Goal: Task Accomplishment & Management: Use online tool/utility

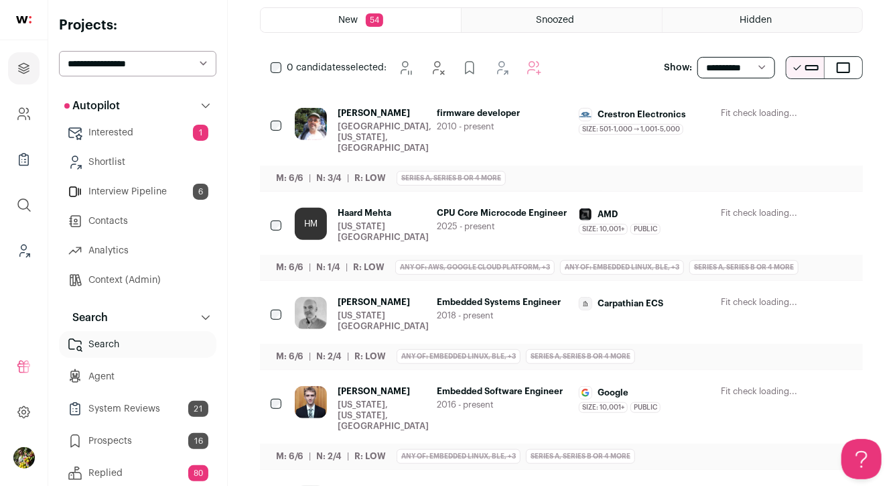
scroll to position [230, 0]
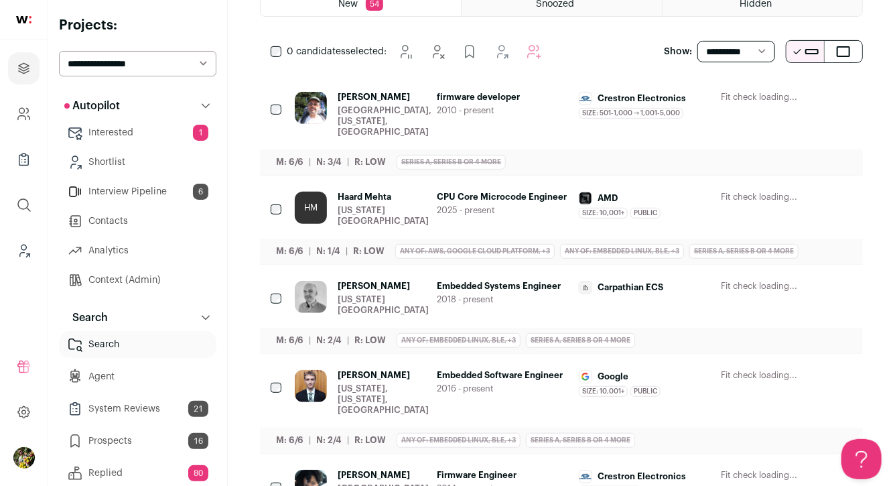
click at [739, 190] on icon "Hide" at bounding box center [732, 198] width 16 height 16
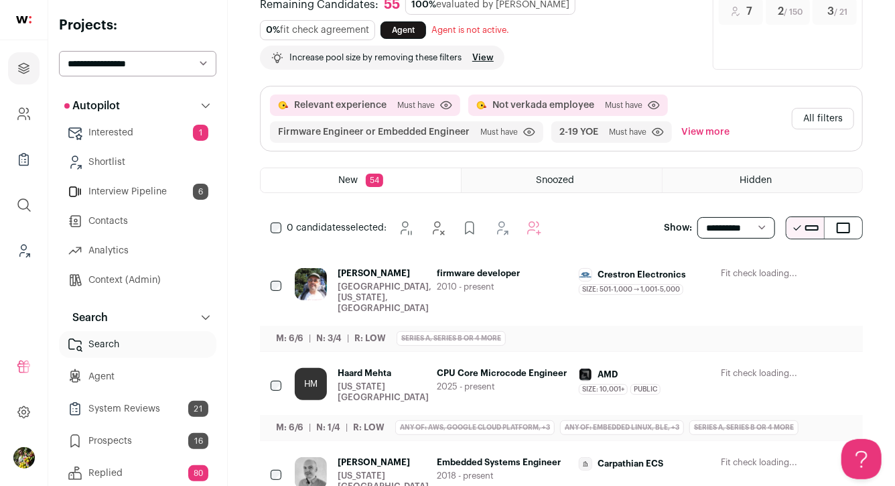
scroll to position [0, 0]
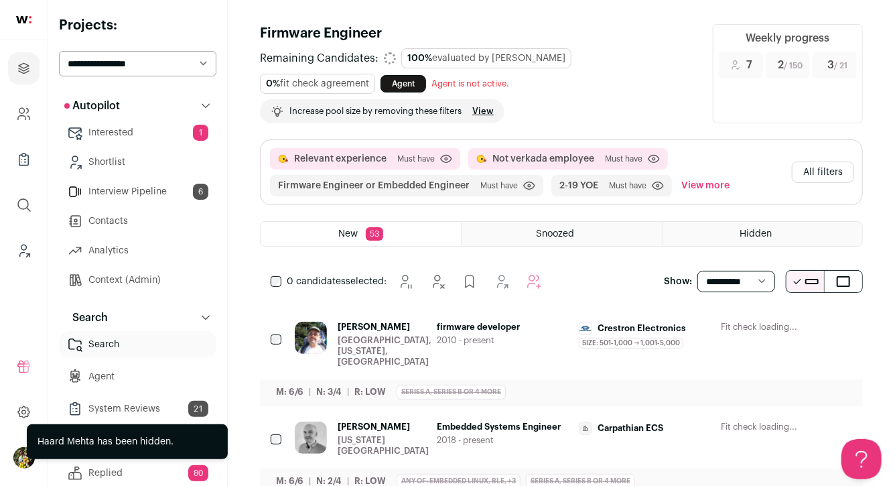
click at [805, 167] on button "All filters" at bounding box center [823, 171] width 62 height 21
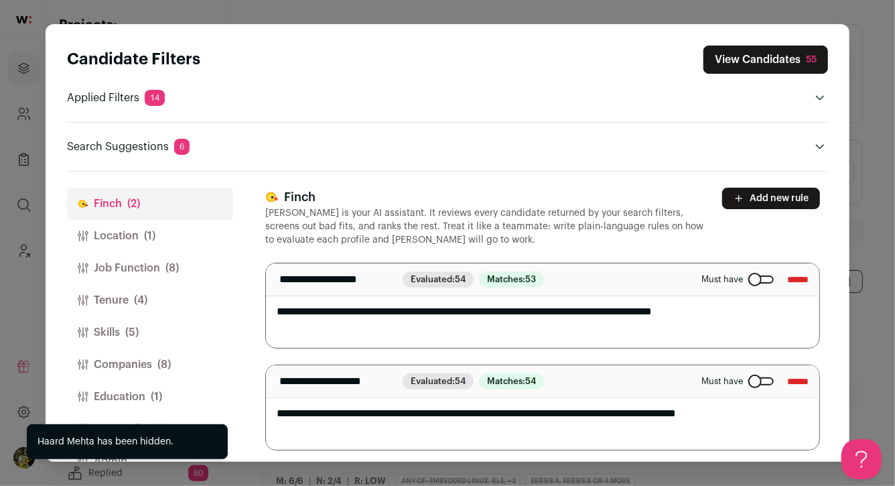
click at [781, 206] on button "Add new rule" at bounding box center [771, 198] width 98 height 21
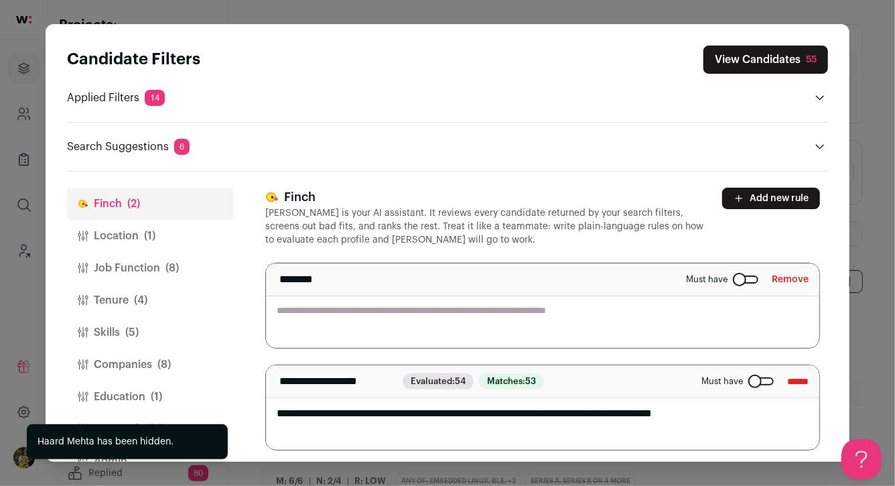
click at [629, 324] on textarea "Close modal via background" at bounding box center [542, 305] width 553 height 84
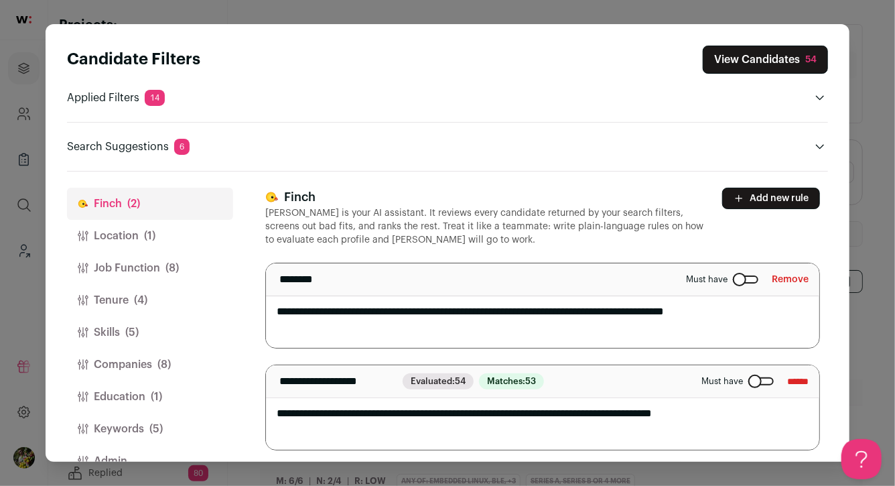
drag, startPoint x: 784, startPoint y: 309, endPoint x: 538, endPoint y: 310, distance: 245.9
click at [538, 310] on textarea "**********" at bounding box center [542, 305] width 553 height 84
click at [555, 310] on textarea "**********" at bounding box center [542, 305] width 553 height 84
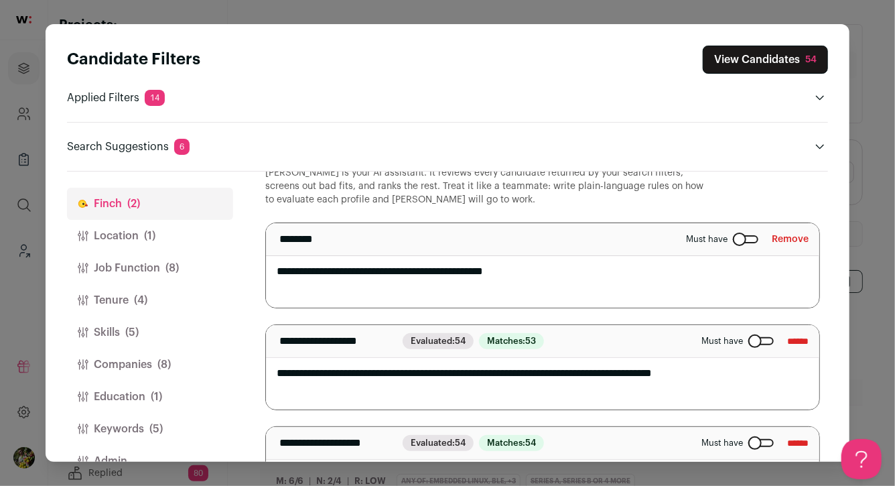
scroll to position [106, 0]
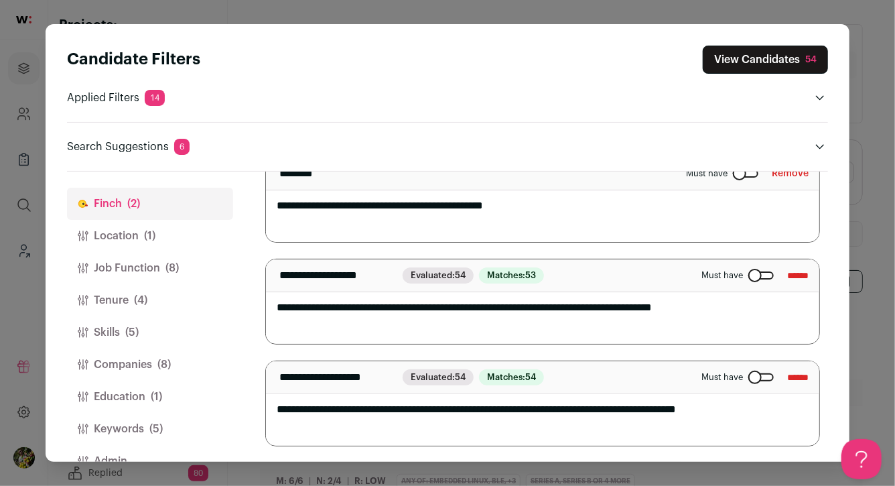
type textarea "**********"
click at [790, 70] on button "View Candidates 54" at bounding box center [765, 60] width 125 height 28
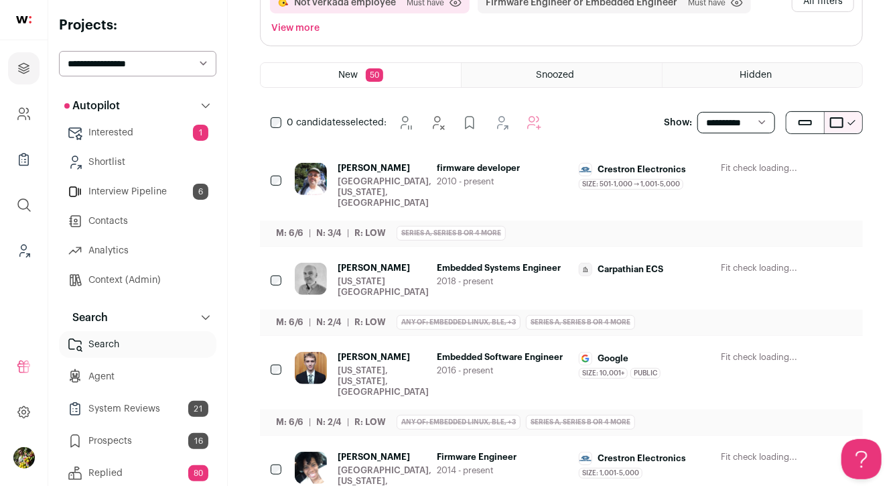
scroll to position [209, 0]
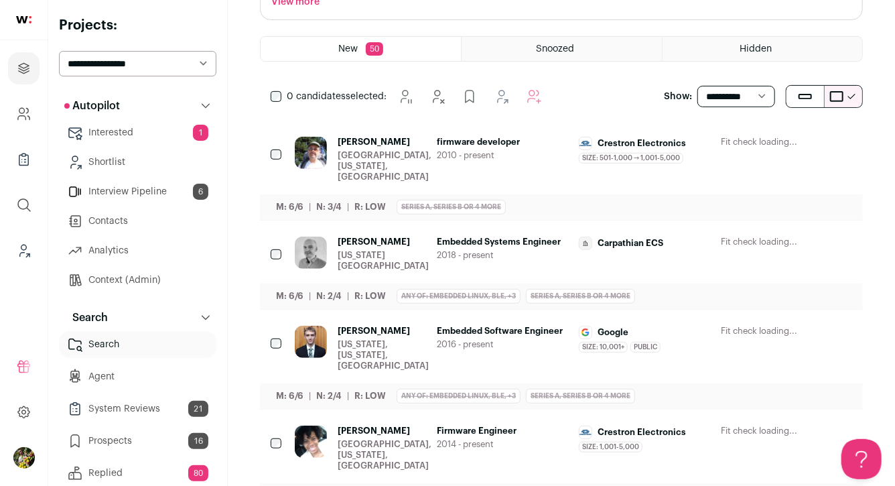
click at [728, 138] on icon "Hide" at bounding box center [732, 143] width 16 height 16
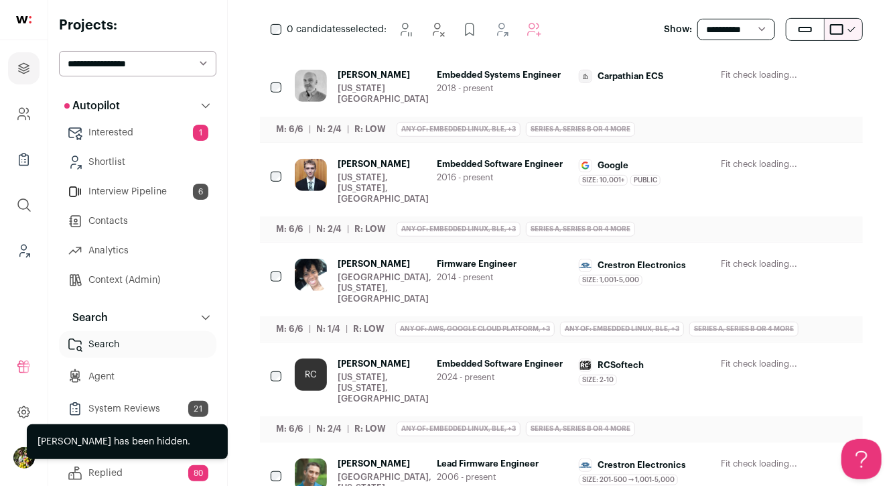
scroll to position [279, 0]
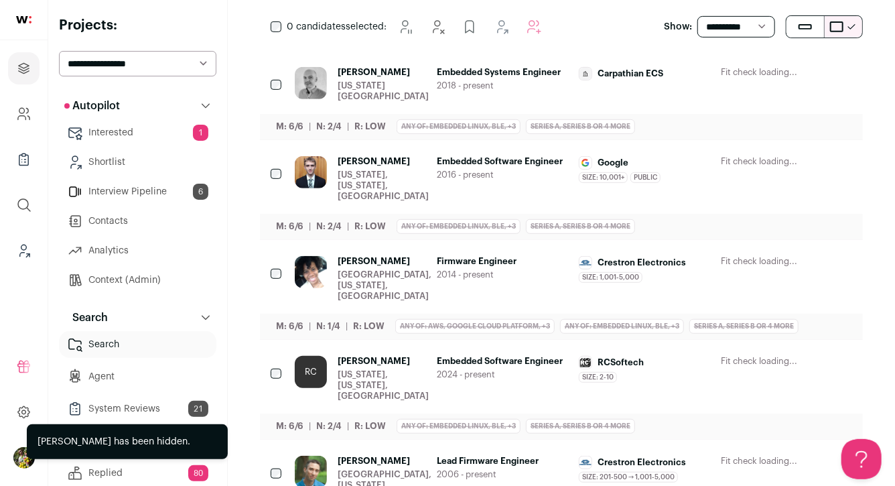
click at [674, 85] on div "Carpathian ECS Carpathian ECS Public / Private Private Valuation Unknown" at bounding box center [644, 84] width 131 height 35
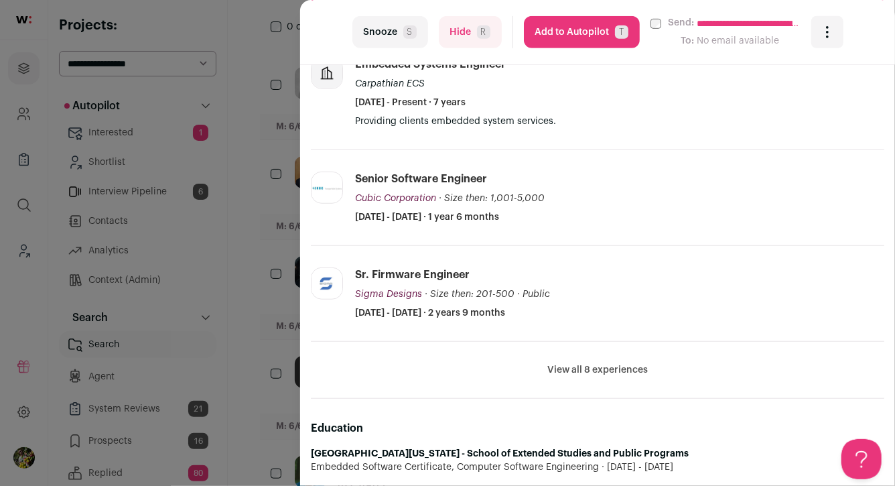
scroll to position [401, 0]
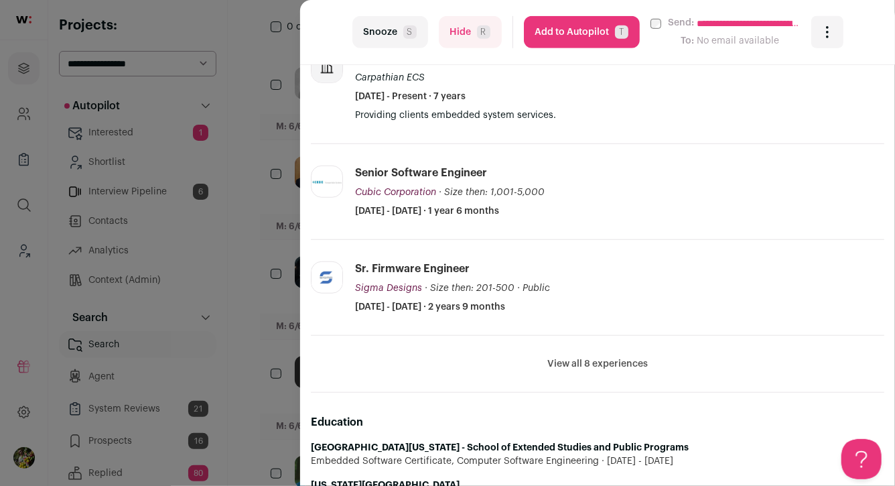
click at [568, 358] on button "View all 8 experiences" at bounding box center [597, 363] width 101 height 13
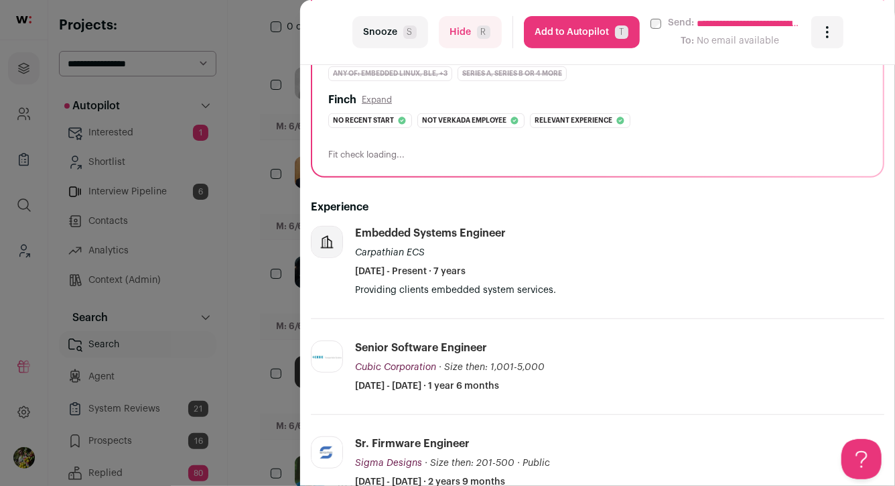
scroll to position [0, 0]
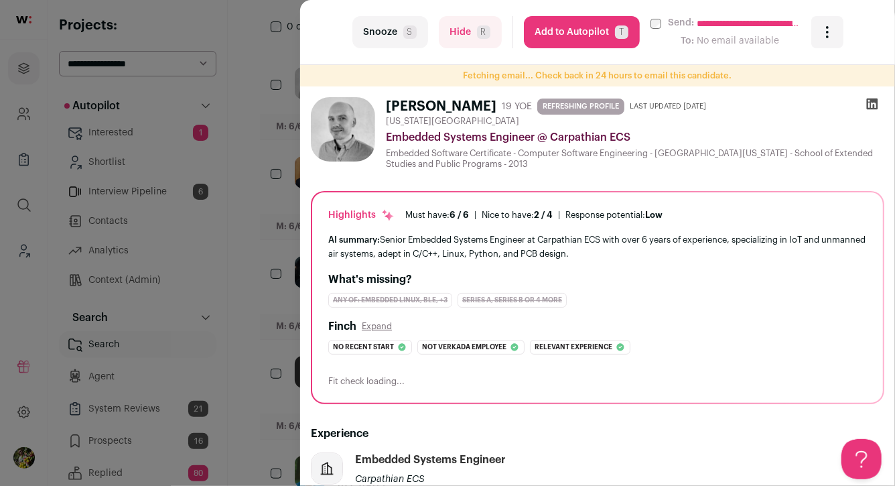
click at [280, 274] on div "**********" at bounding box center [447, 243] width 895 height 486
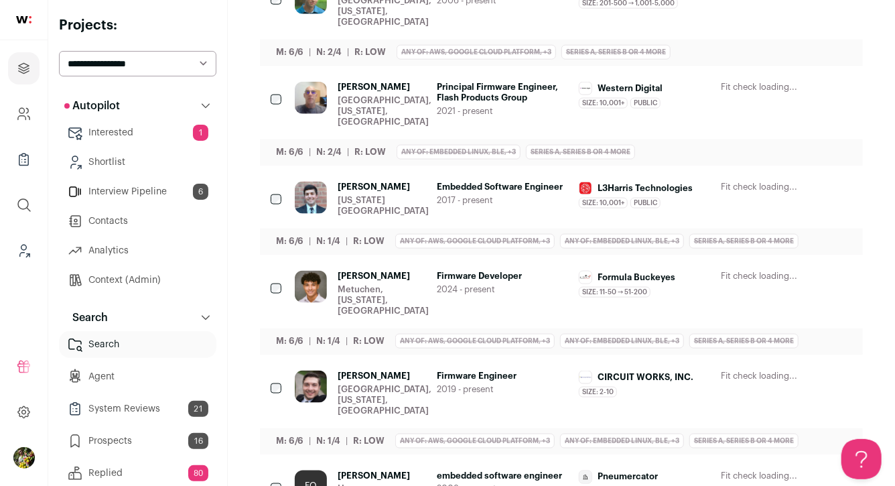
scroll to position [757, 0]
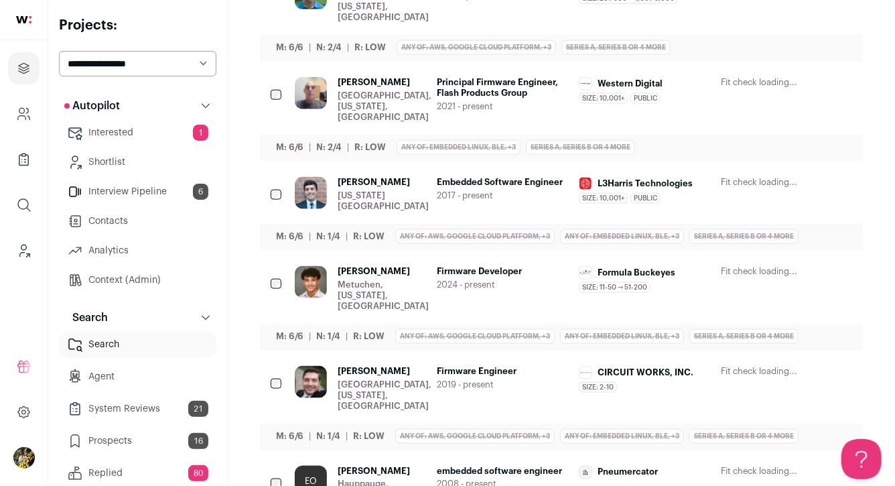
click at [434, 466] on div "EO Eduard Ogorodnik Hauppauge, New York, United States embedded software engine…" at bounding box center [573, 489] width 557 height 46
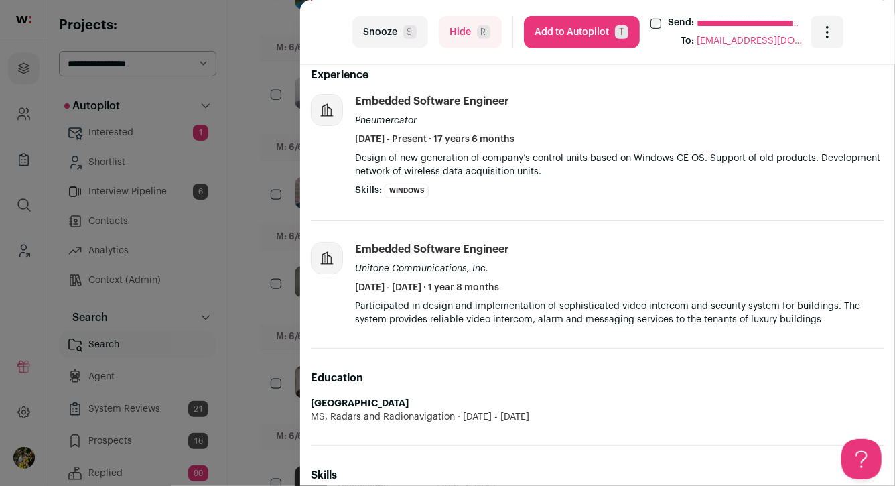
scroll to position [342, 0]
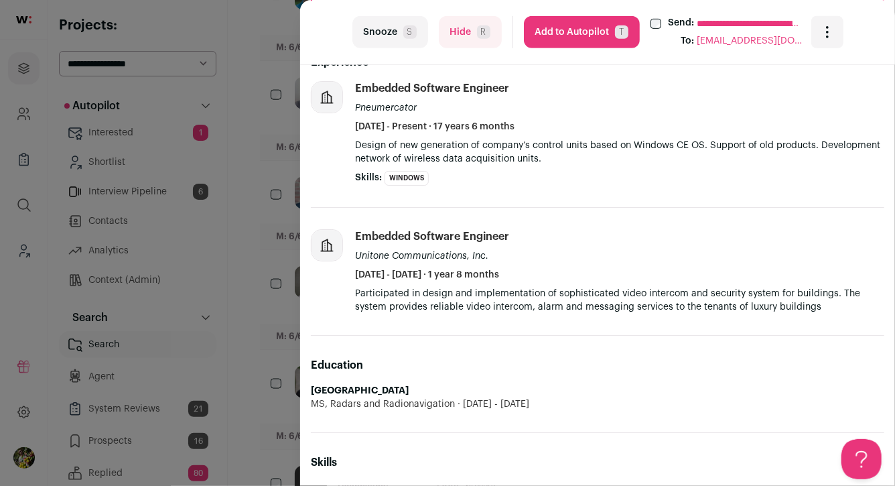
click at [284, 295] on div "**********" at bounding box center [447, 243] width 895 height 486
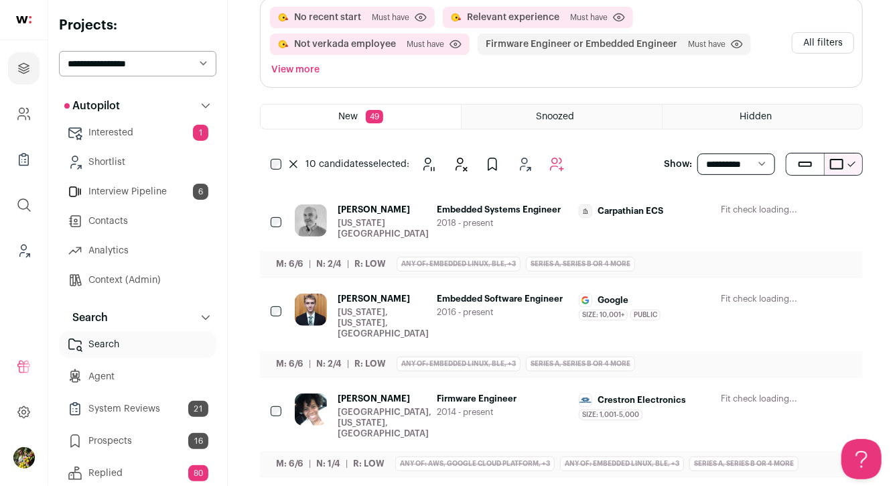
scroll to position [0, 0]
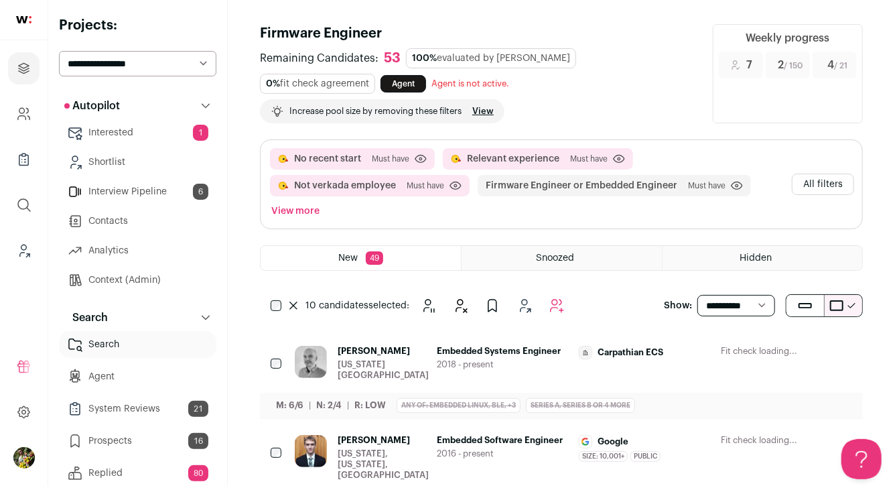
click at [817, 186] on button "All filters" at bounding box center [823, 184] width 62 height 21
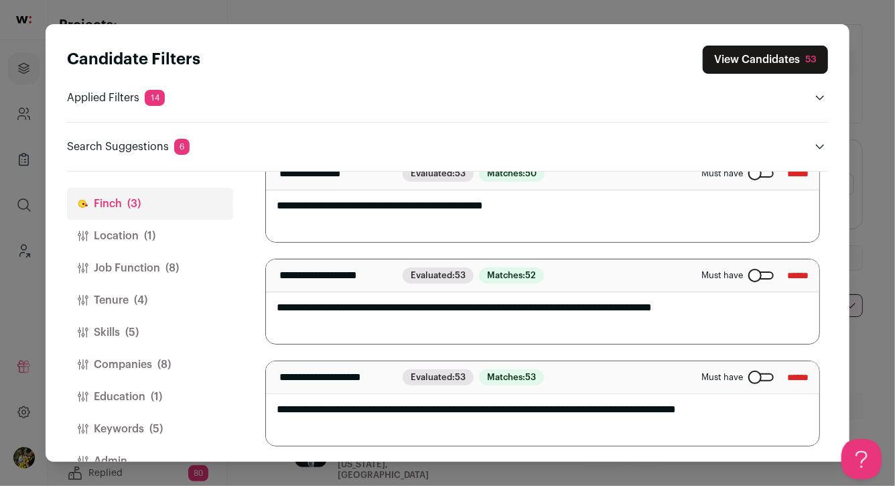
click at [180, 267] on button "Job Function (8)" at bounding box center [150, 268] width 166 height 32
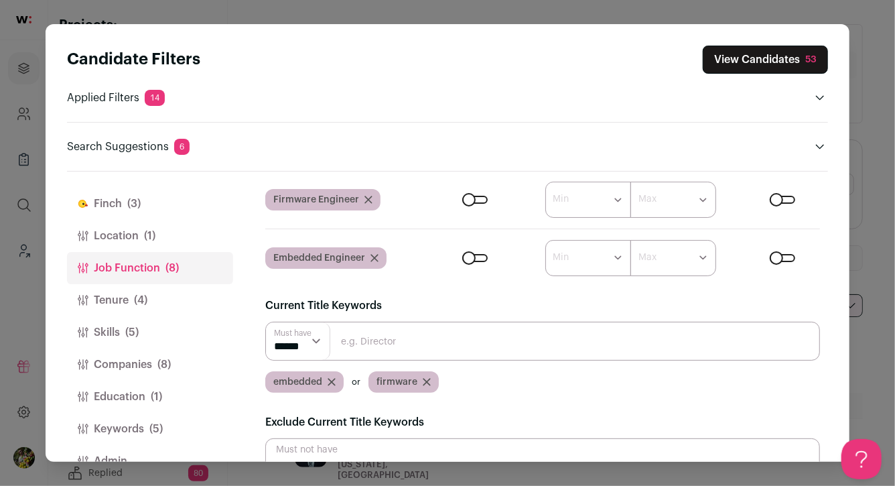
click at [160, 357] on span "(8)" at bounding box center [163, 364] width 13 height 16
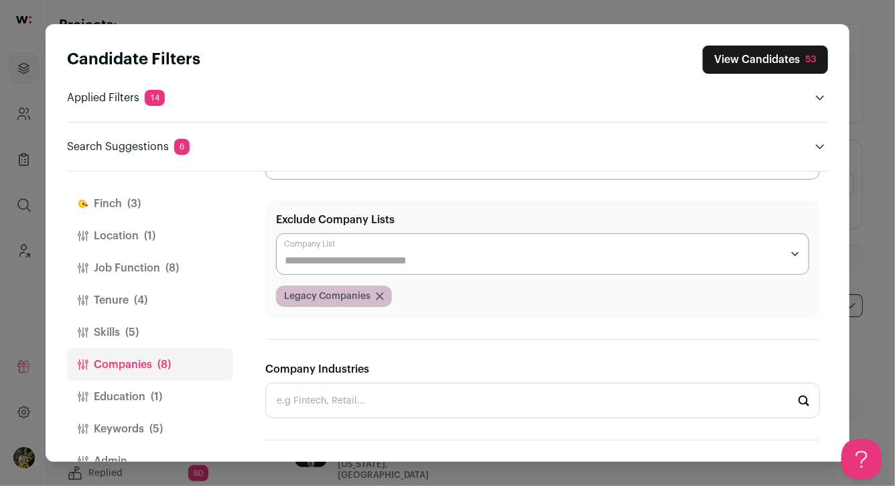
click at [166, 331] on button "Skills (5)" at bounding box center [150, 332] width 166 height 32
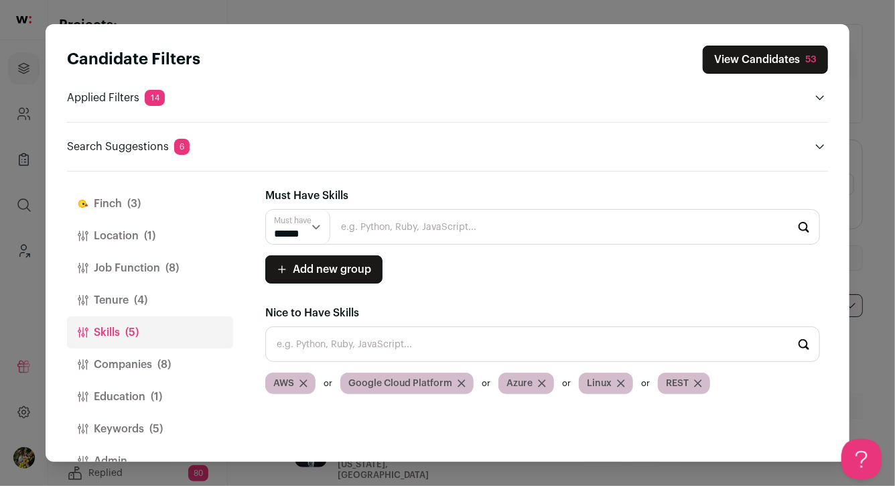
scroll to position [0, 0]
click at [167, 295] on button "Tenure (4)" at bounding box center [150, 300] width 166 height 32
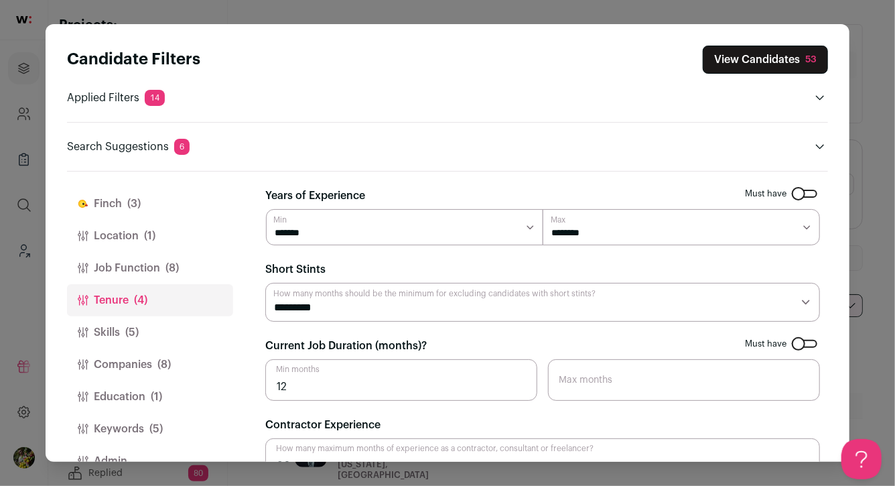
click at [644, 385] on input "Max months" at bounding box center [684, 380] width 272 height 42
type input "60"
click at [673, 341] on fieldset "Current Job Duration (months)? Must have 12 Min months 60 Max months" at bounding box center [542, 369] width 555 height 63
click at [771, 56] on button "View Candidates" at bounding box center [765, 60] width 126 height 28
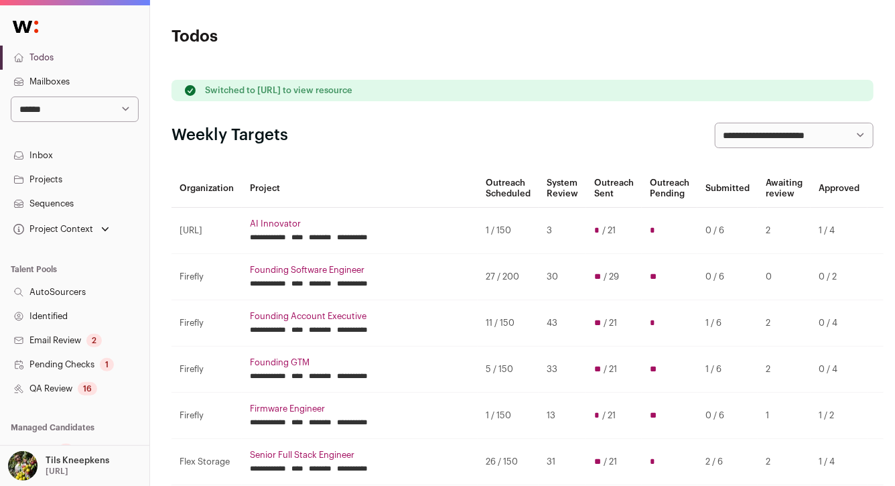
scroll to position [10, 0]
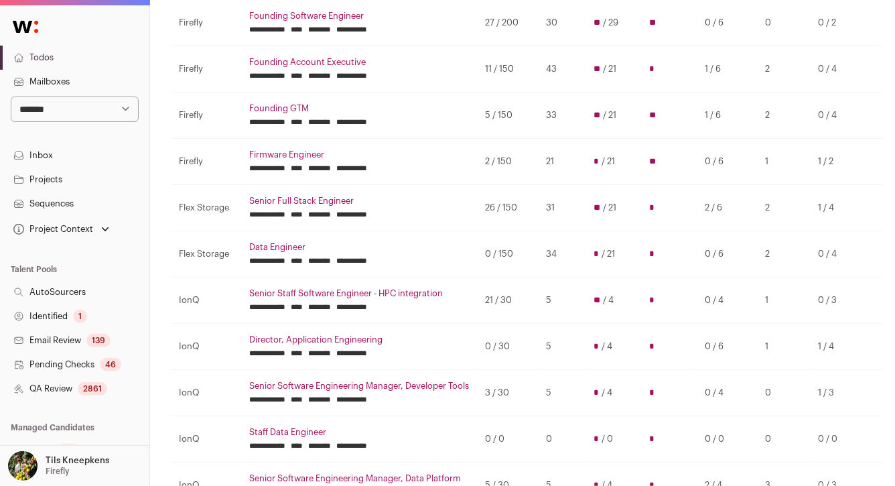
scroll to position [216, 1]
